Goal: Information Seeking & Learning: Find specific fact

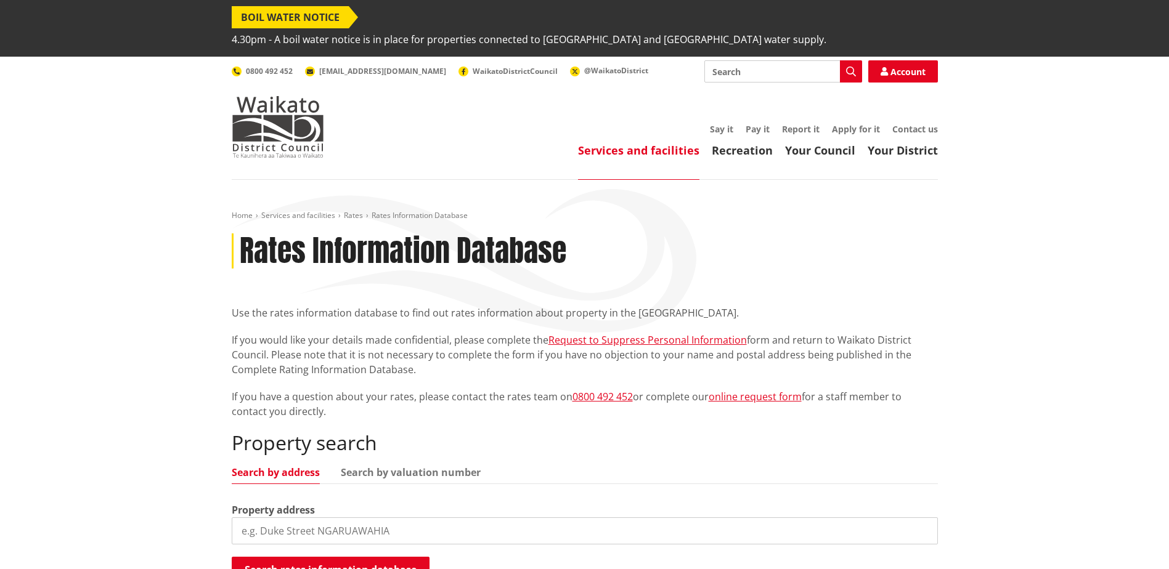
click at [327, 518] on input "search" at bounding box center [585, 531] width 706 height 27
type input "[STREET_ADDRESS]"
click at [320, 557] on button "Search rates information database" at bounding box center [331, 570] width 198 height 26
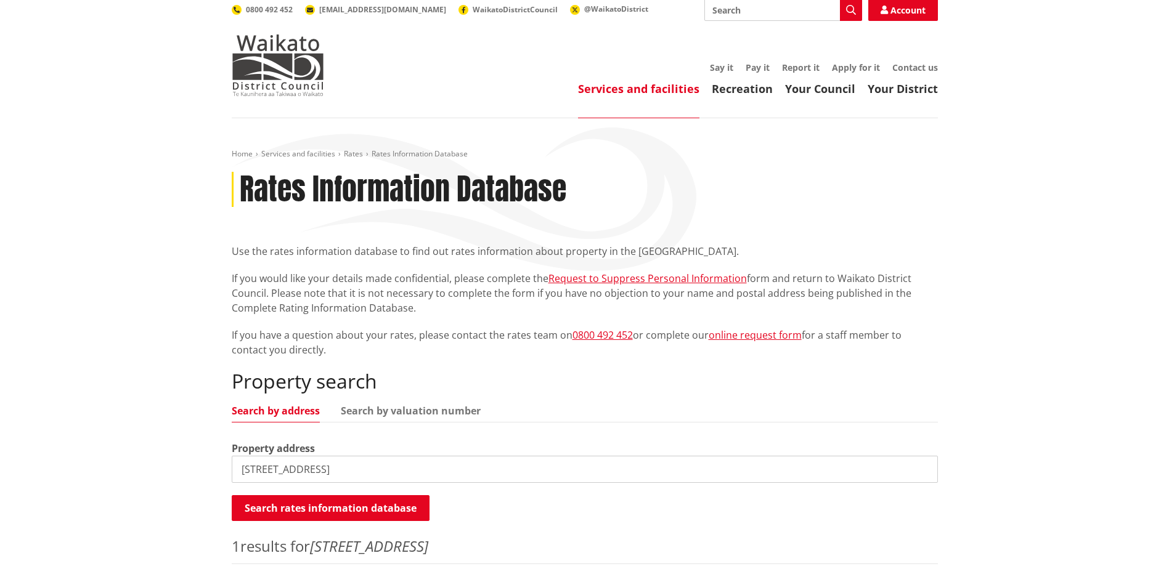
scroll to position [123, 0]
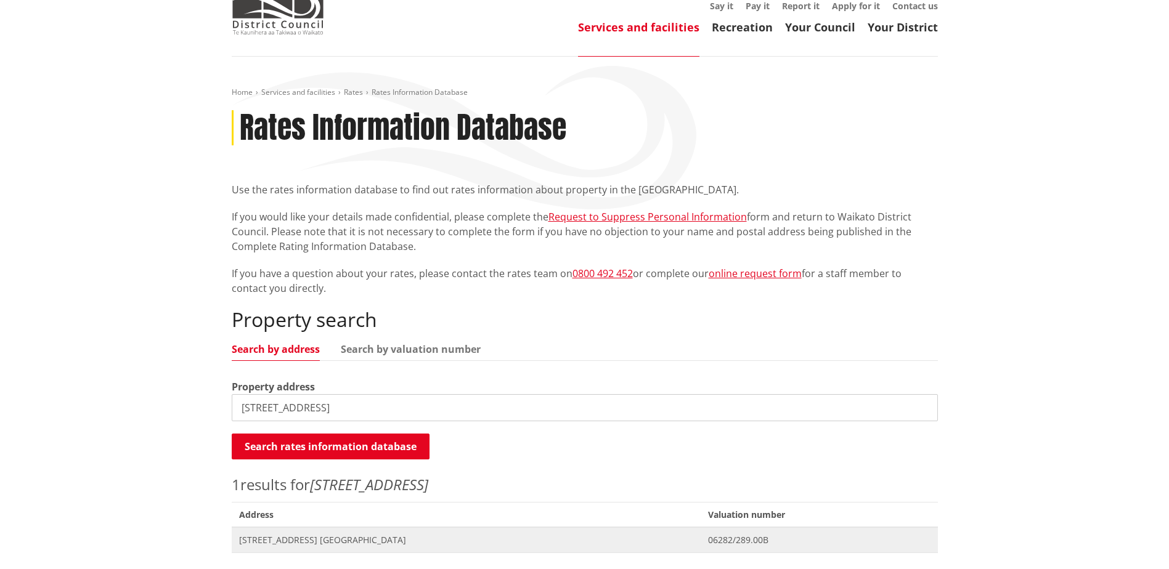
click at [303, 534] on span "[STREET_ADDRESS] [GEOGRAPHIC_DATA]" at bounding box center [466, 540] width 454 height 12
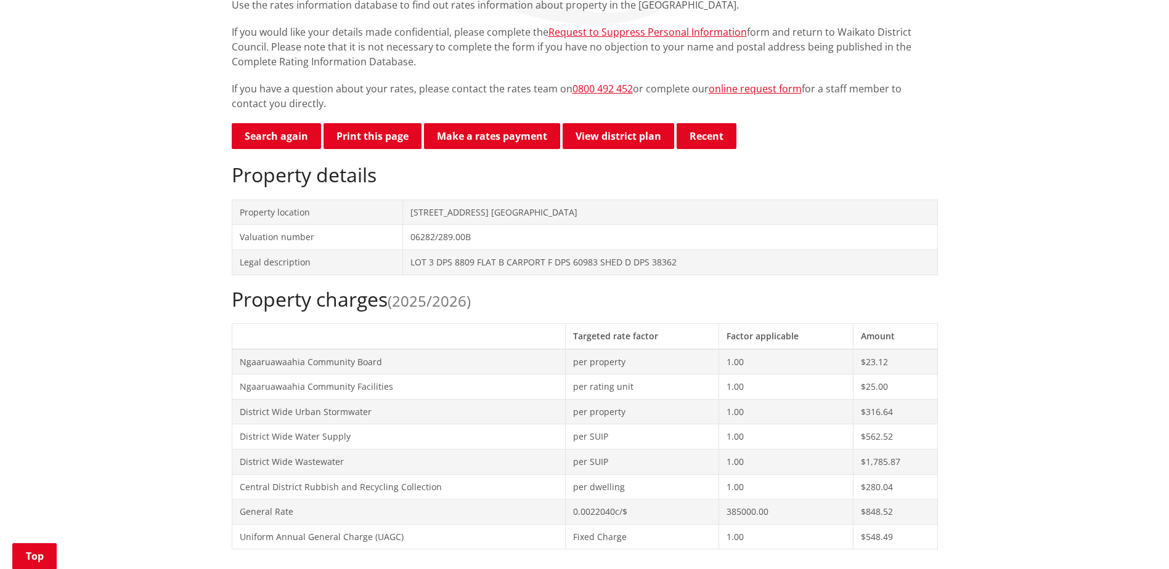
scroll to position [431, 0]
